Goal: Task Accomplishment & Management: Complete application form

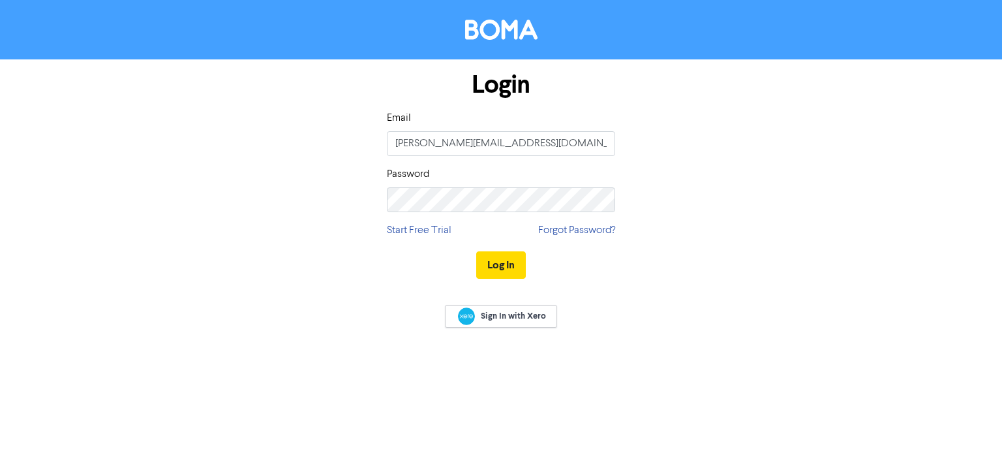
click at [501, 144] on input "[PERSON_NAME][EMAIL_ADDRESS][DOMAIN_NAME]" at bounding box center [501, 143] width 228 height 25
type input "[EMAIL_ADDRESS][DOMAIN_NAME]"
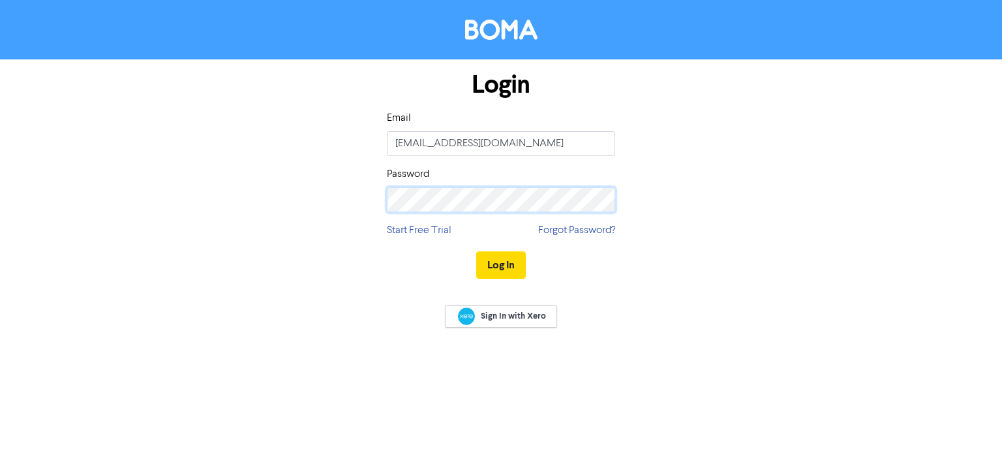
click at [476, 251] on button "Log In" at bounding box center [501, 264] width 50 height 27
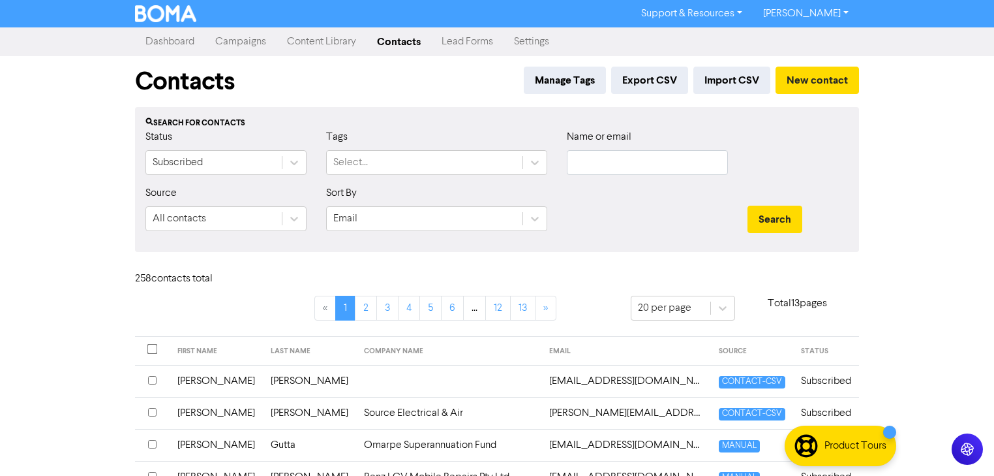
click at [241, 39] on link "Campaigns" at bounding box center [241, 42] width 72 height 26
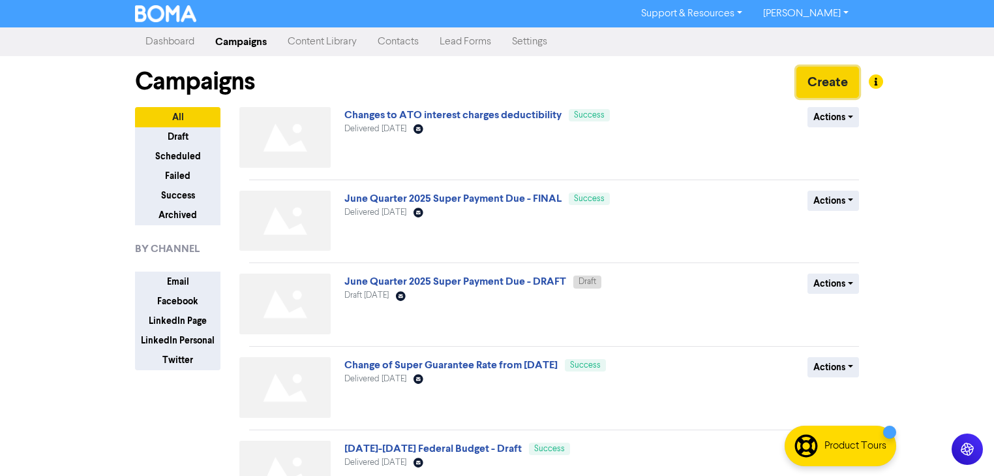
click at [846, 82] on button "Create" at bounding box center [828, 82] width 63 height 31
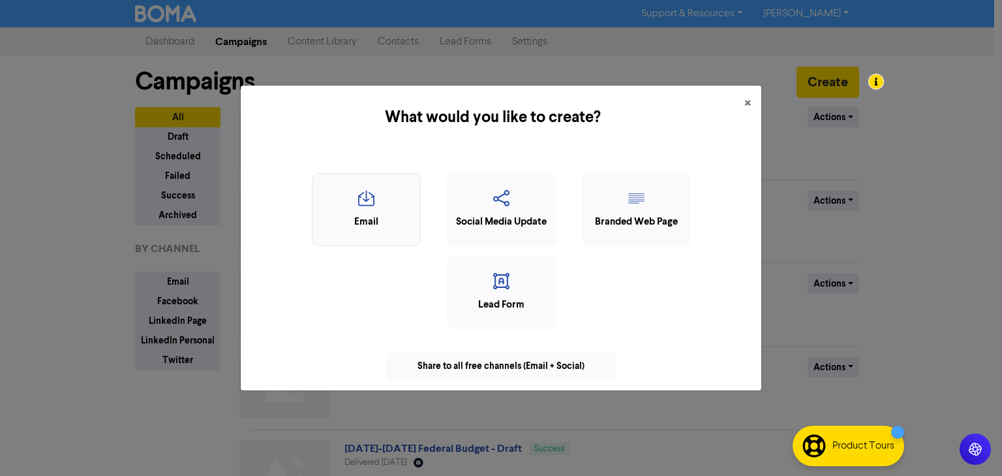
click at [387, 214] on icon "button" at bounding box center [366, 202] width 95 height 25
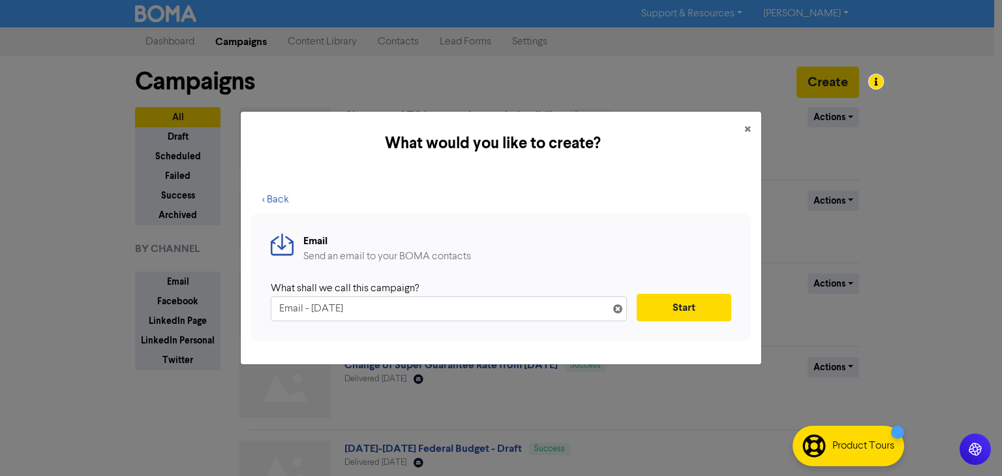
drag, startPoint x: 384, startPoint y: 304, endPoint x: 183, endPoint y: 309, distance: 201.1
click at [183, 309] on div "What would you like to create? × < Back Email Send an email to your BOMA contac…" at bounding box center [501, 238] width 1002 height 476
type input "D"
type input "TEST"
click at [679, 301] on button "Start" at bounding box center [684, 307] width 95 height 27
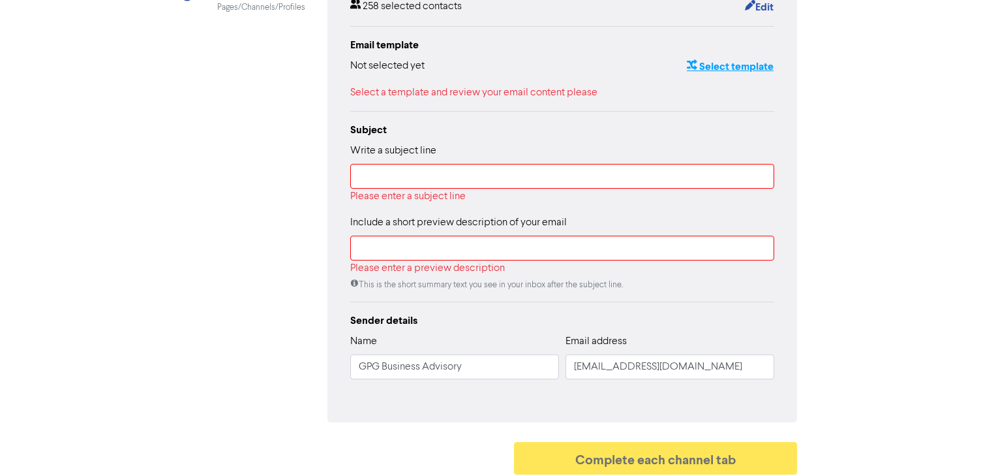
scroll to position [209, 0]
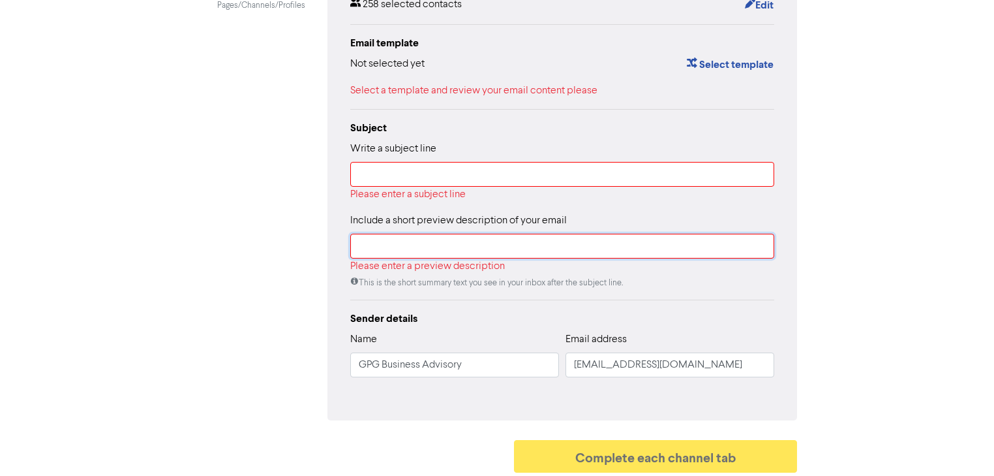
click at [534, 236] on input "text" at bounding box center [562, 246] width 424 height 25
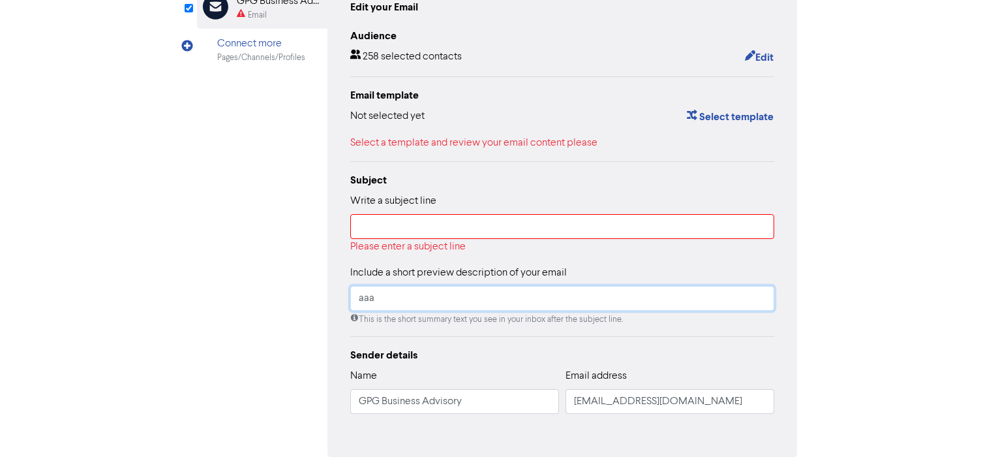
type input "aaa"
click at [478, 224] on input "text" at bounding box center [562, 226] width 424 height 25
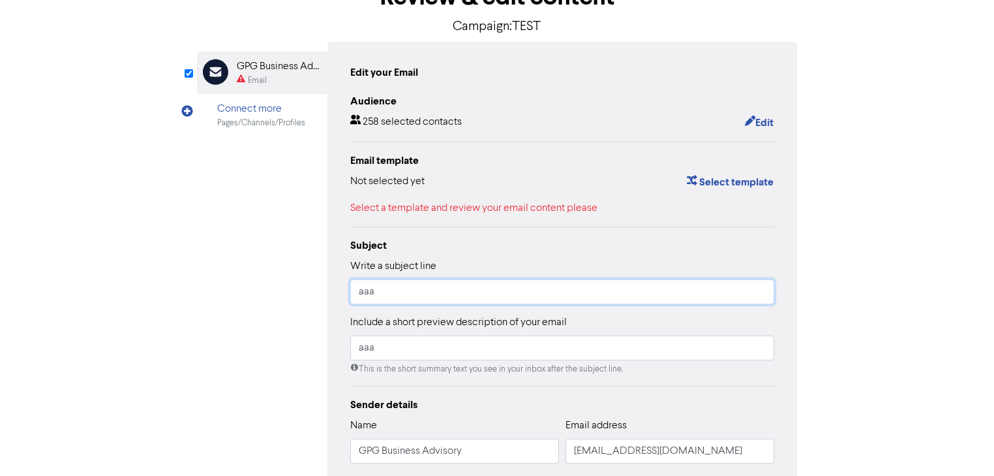
scroll to position [76, 0]
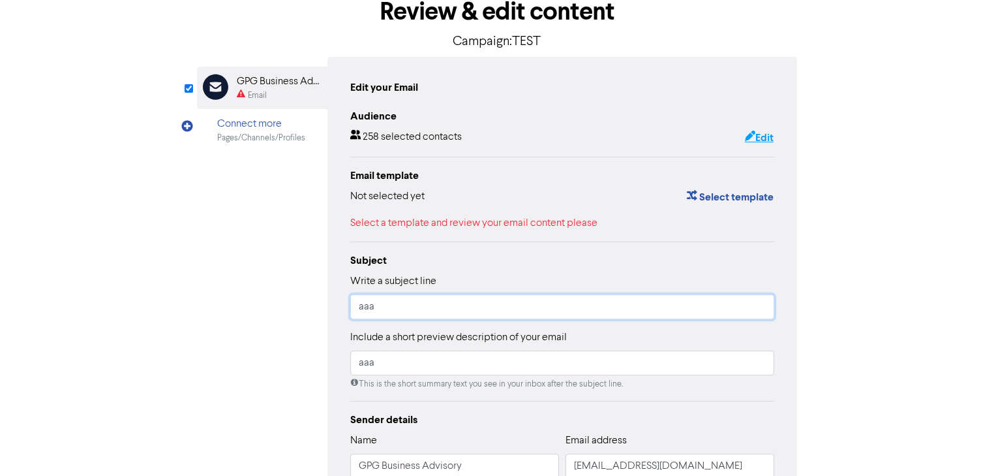
type input "aaa"
click at [753, 133] on button "Edit" at bounding box center [760, 137] width 30 height 17
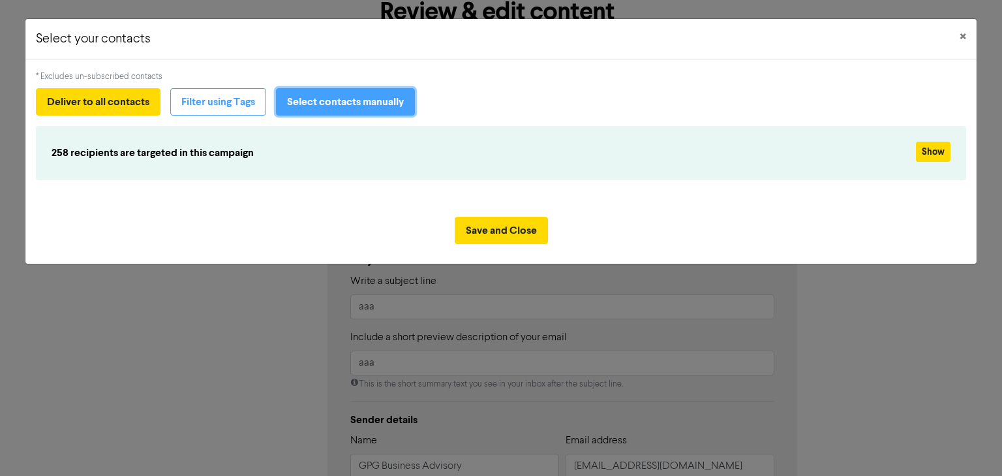
click at [345, 98] on button "Select contacts manually" at bounding box center [345, 101] width 139 height 27
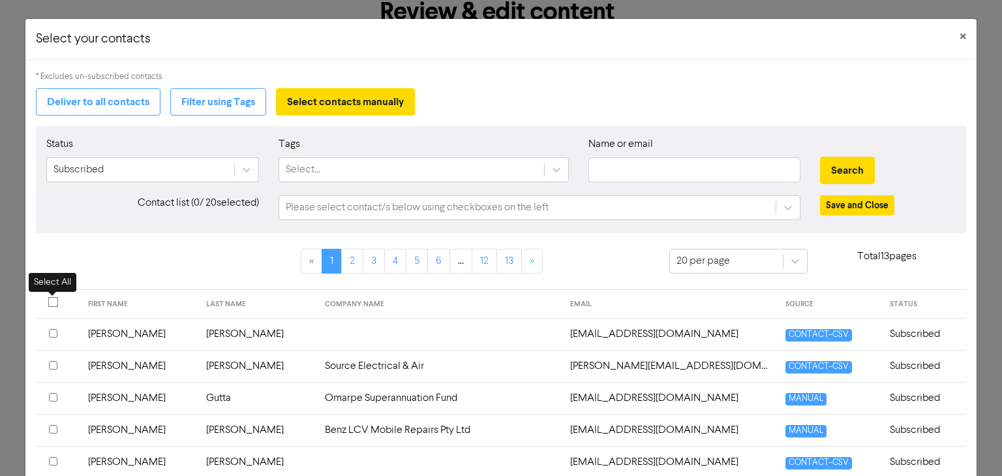
click at [54, 301] on input "checkbox" at bounding box center [53, 302] width 10 height 10
click at [853, 203] on button "Save and Close" at bounding box center [857, 205] width 74 height 20
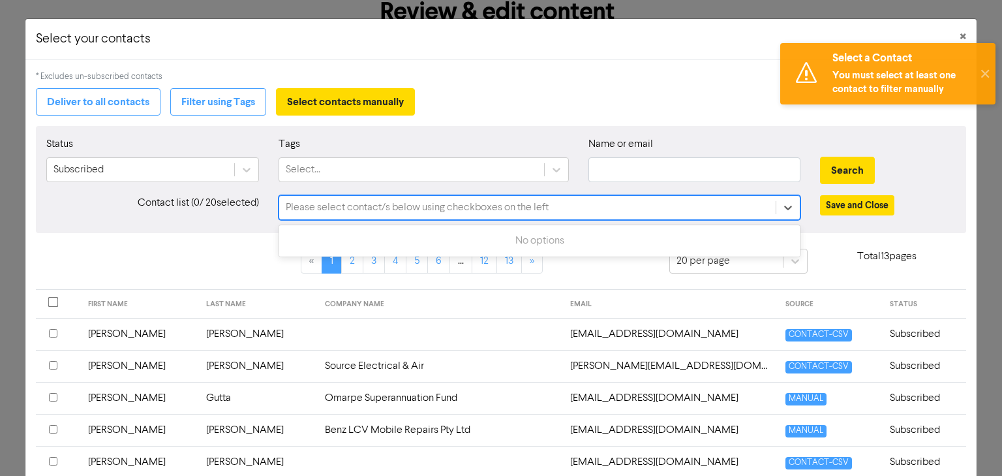
click at [333, 209] on div "Please select contact/s below using checkboxes on the left" at bounding box center [417, 208] width 263 height 16
type input "[PERSON_NAME]"
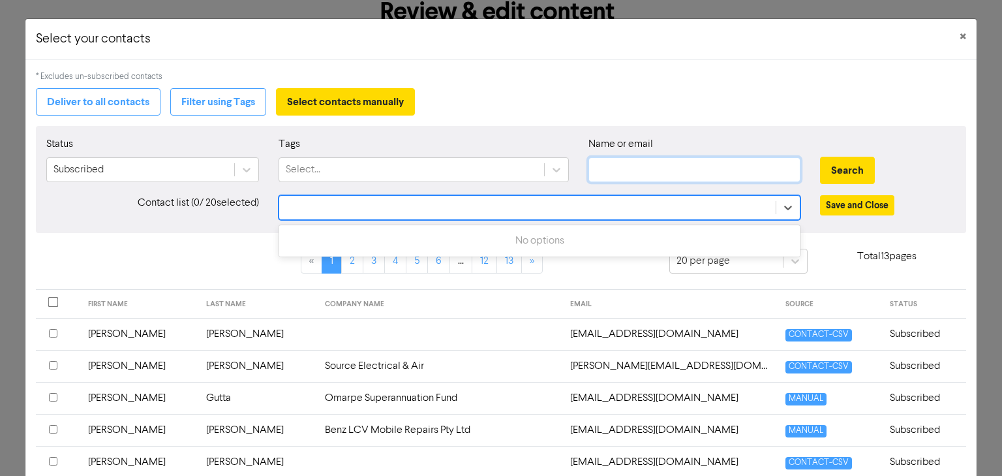
click at [735, 170] on input "text" at bounding box center [695, 169] width 213 height 25
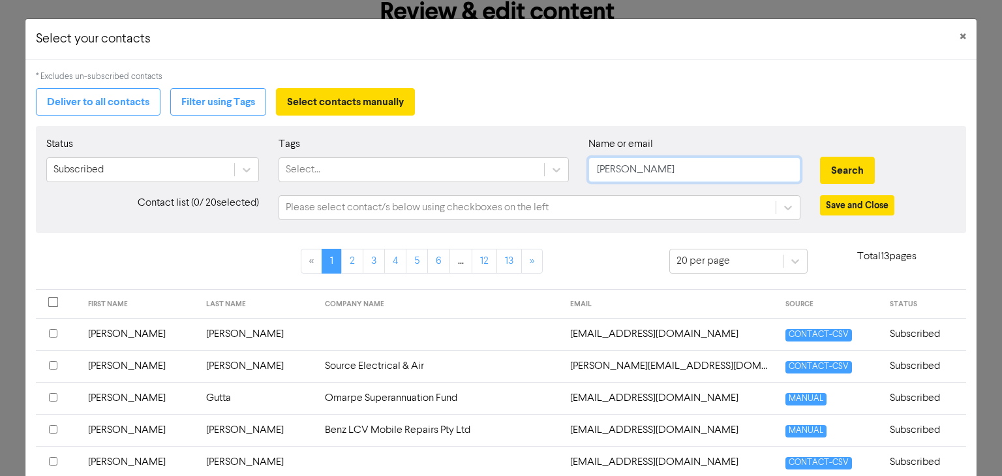
type input "[PERSON_NAME]"
click at [820, 157] on button "Search" at bounding box center [847, 170] width 55 height 27
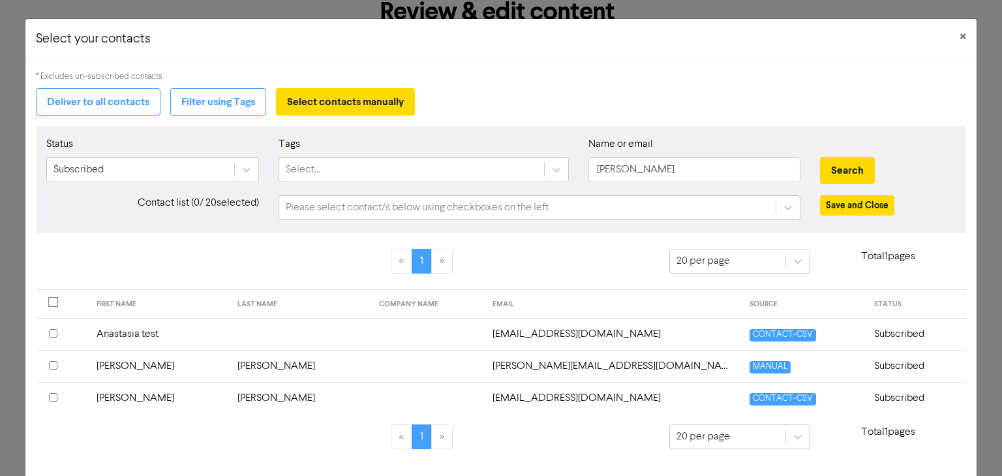
click at [55, 363] on input "checkbox" at bounding box center [53, 365] width 8 height 8
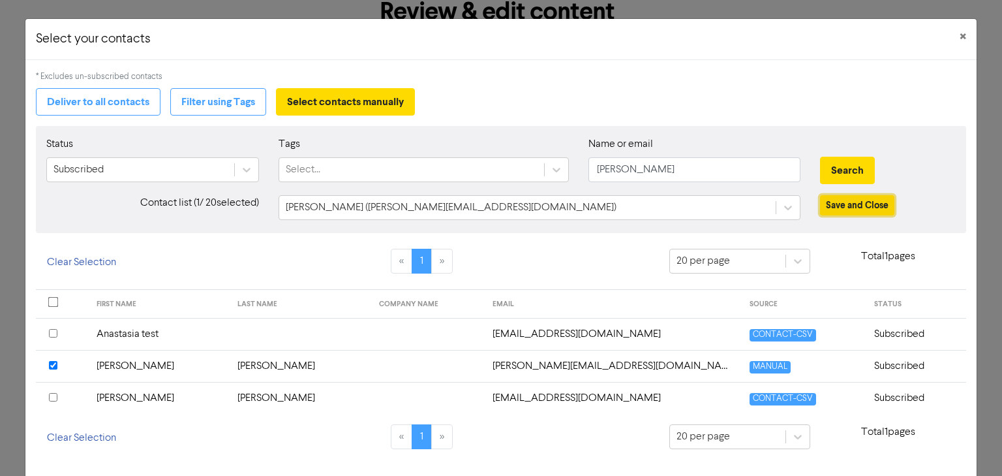
click at [878, 198] on button "Save and Close" at bounding box center [857, 205] width 74 height 20
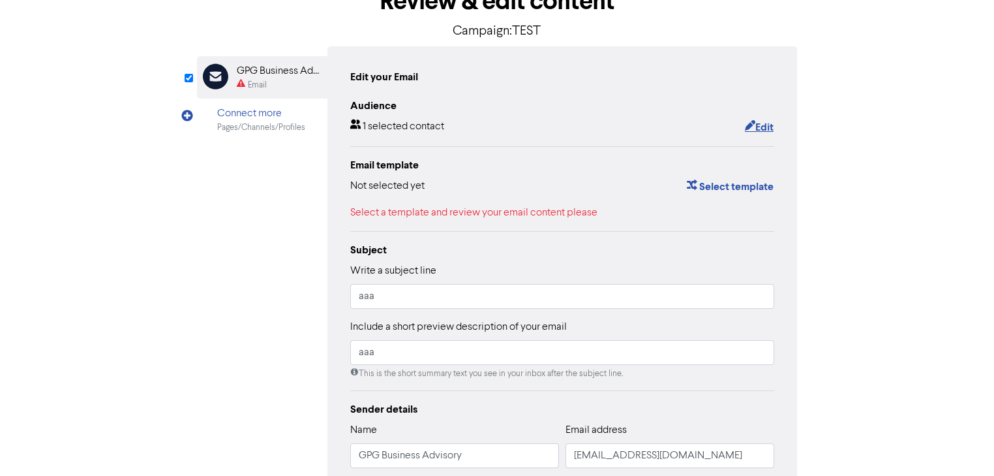
scroll to position [24, 0]
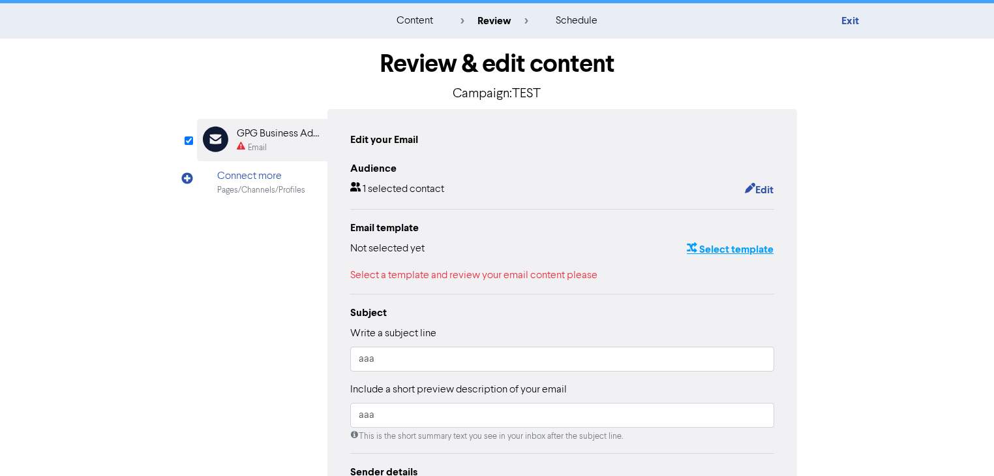
click at [723, 251] on button "Select template" at bounding box center [730, 249] width 88 height 17
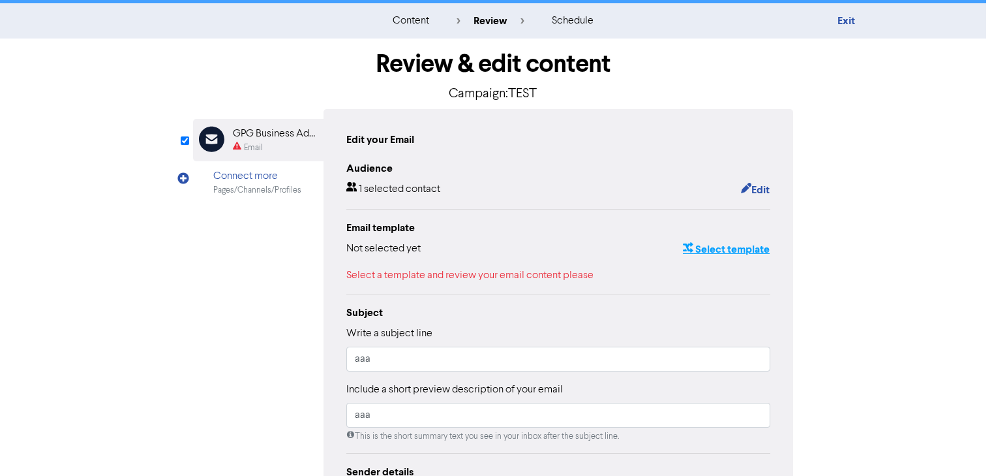
scroll to position [0, 0]
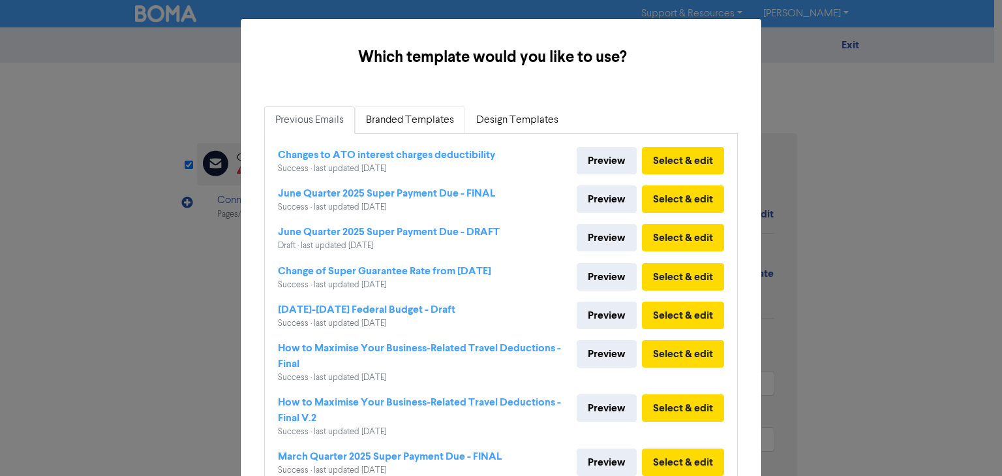
click at [427, 123] on link "Branded Templates" at bounding box center [410, 119] width 110 height 27
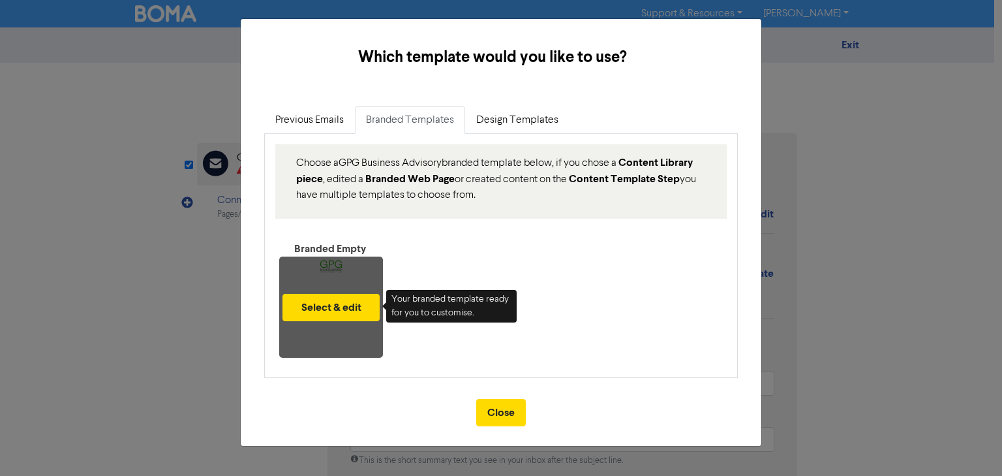
click at [356, 266] on div "Select & edit" at bounding box center [331, 306] width 104 height 101
click at [350, 313] on button "Select & edit" at bounding box center [331, 307] width 97 height 27
